Goal: Task Accomplishment & Management: Manage account settings

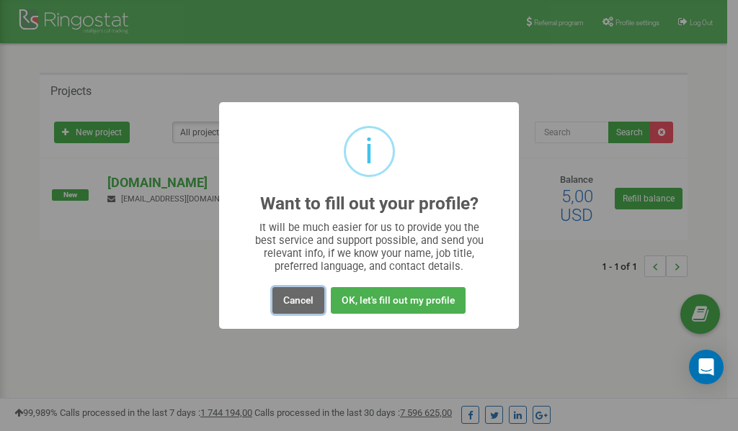
click at [293, 302] on button "Cancel" at bounding box center [298, 300] width 52 height 27
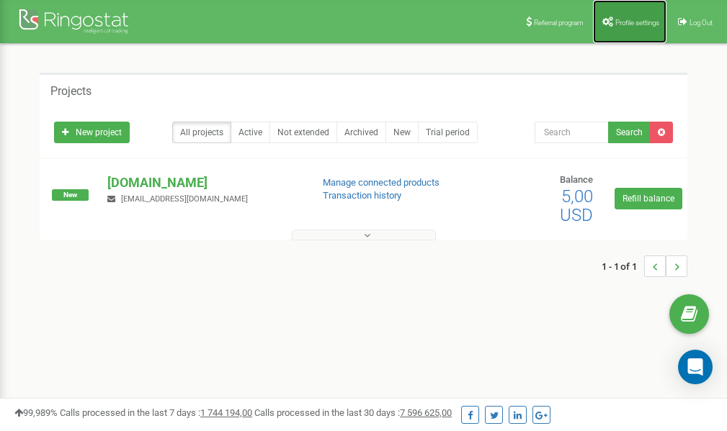
click at [627, 20] on span "Profile settings" at bounding box center [637, 23] width 44 height 8
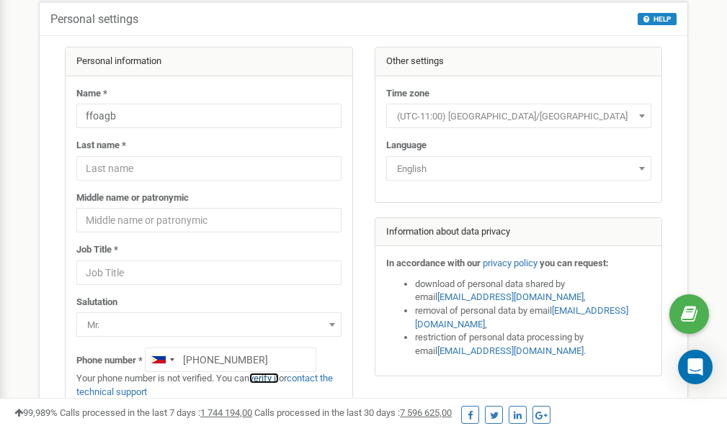
click at [271, 377] on link "verify it" at bounding box center [264, 378] width 30 height 11
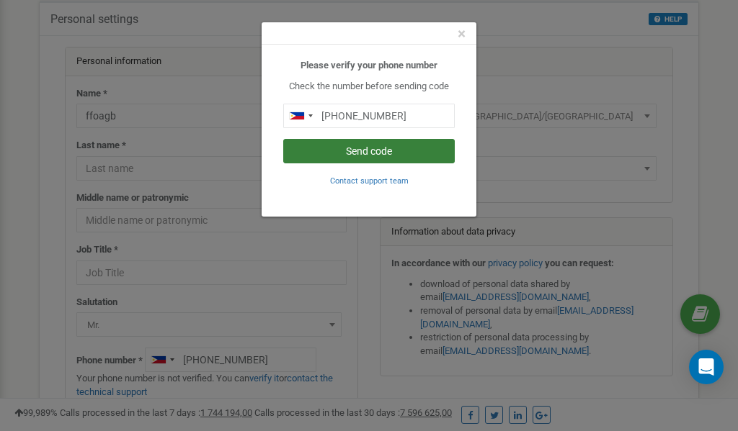
click at [359, 154] on button "Send code" at bounding box center [368, 151] width 171 height 24
